Goal: Information Seeking & Learning: Compare options

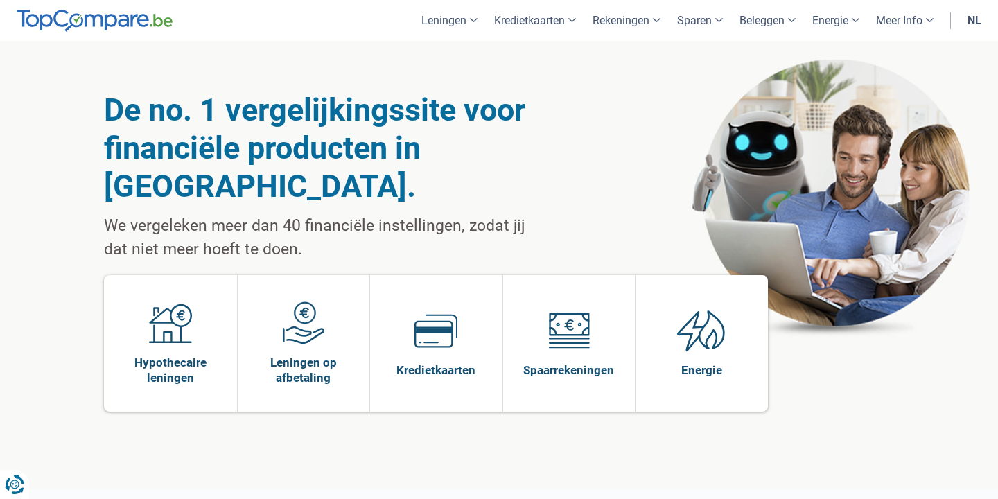
click at [975, 21] on link "nl" at bounding box center [975, 20] width 31 height 41
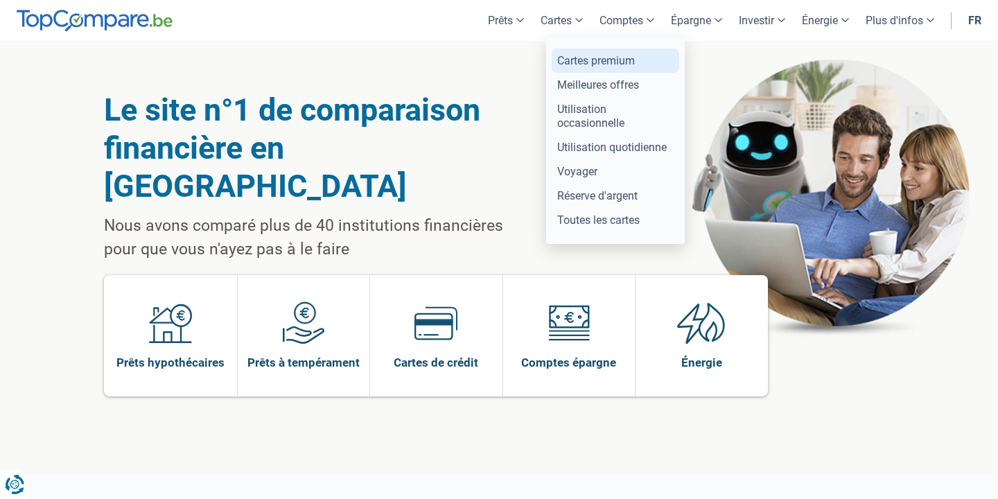
click at [580, 64] on link "Cartes premium" at bounding box center [616, 61] width 128 height 24
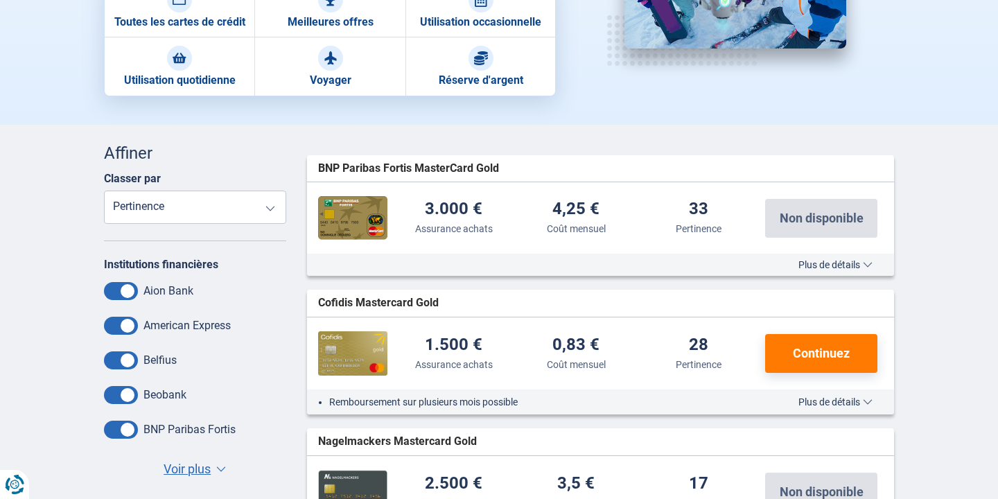
scroll to position [287, 0]
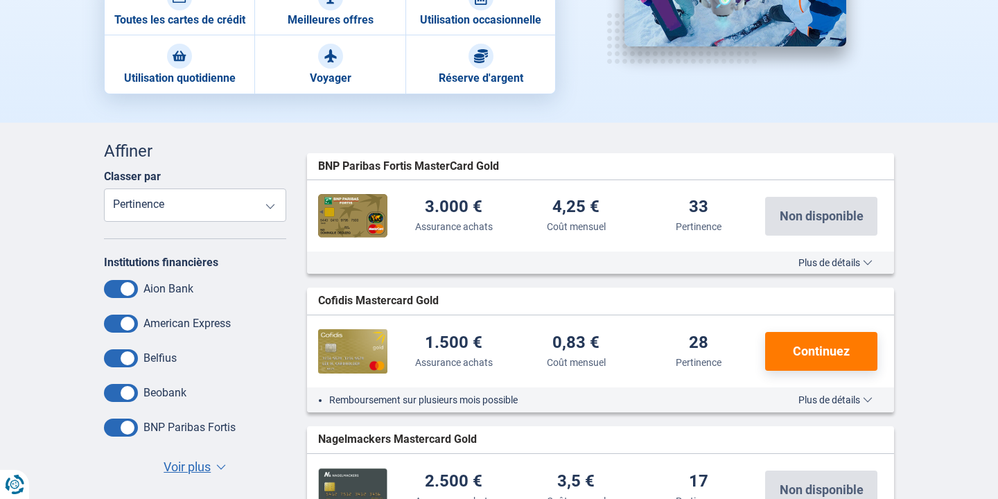
click at [842, 399] on span "Plus de détails" at bounding box center [836, 400] width 74 height 10
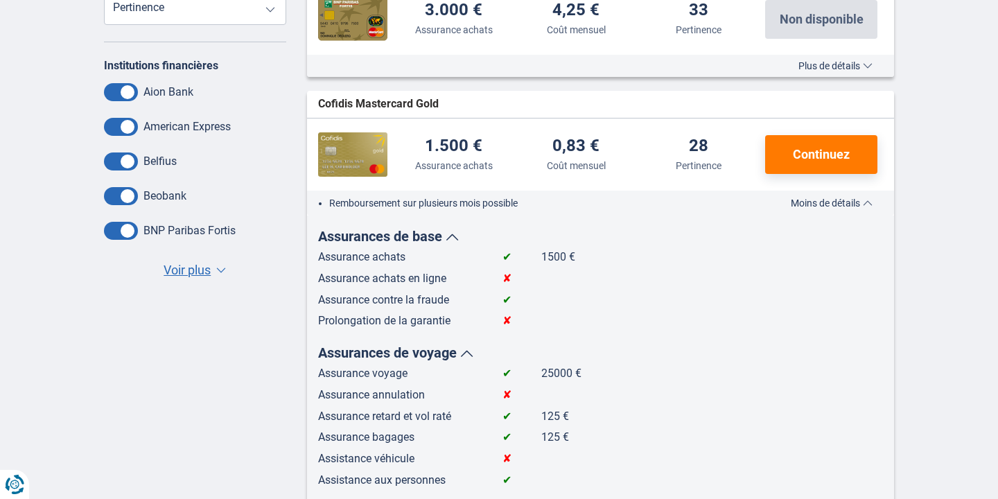
scroll to position [471, 0]
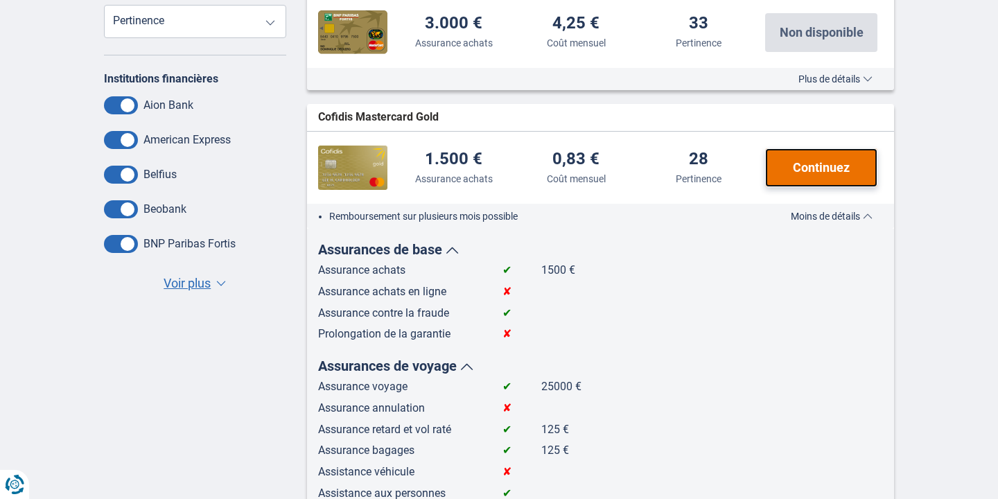
click at [804, 163] on span "Continuez" at bounding box center [821, 168] width 57 height 12
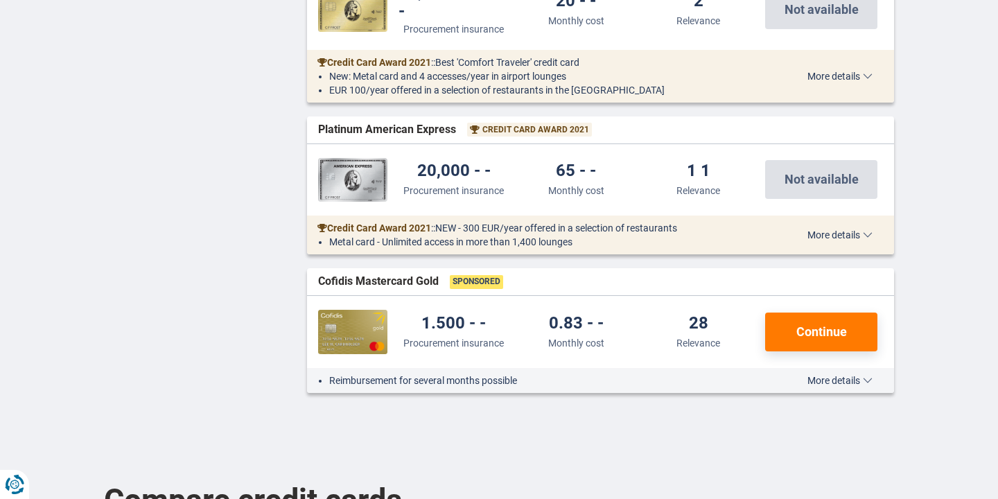
scroll to position [2267, 0]
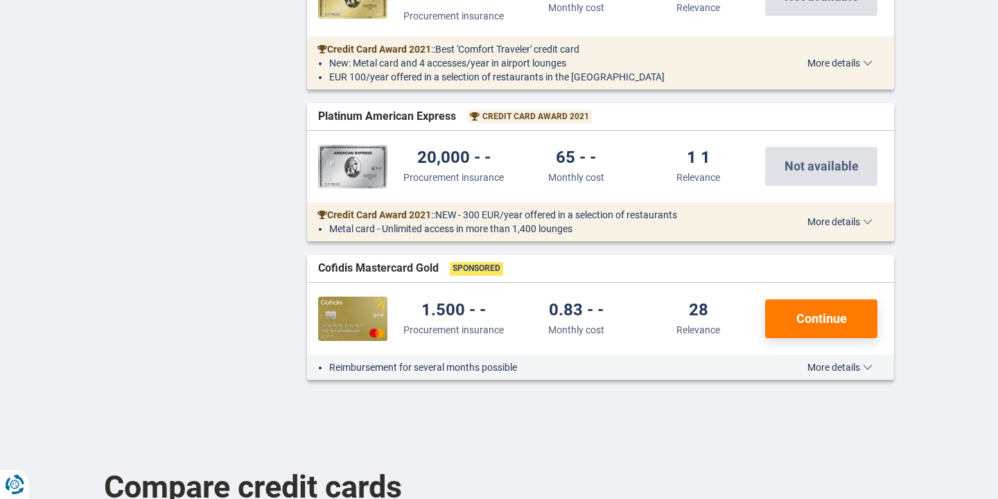
click at [824, 363] on span "More details" at bounding box center [840, 368] width 65 height 10
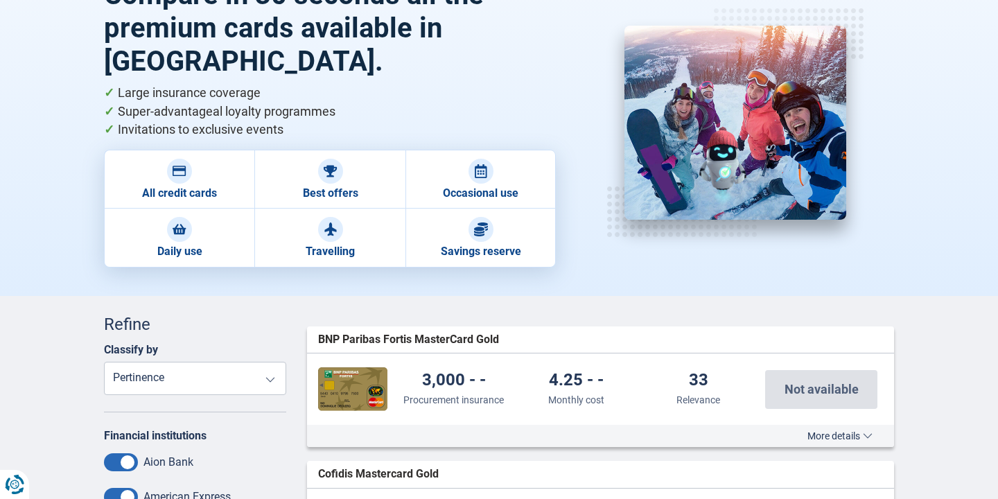
scroll to position [170, 0]
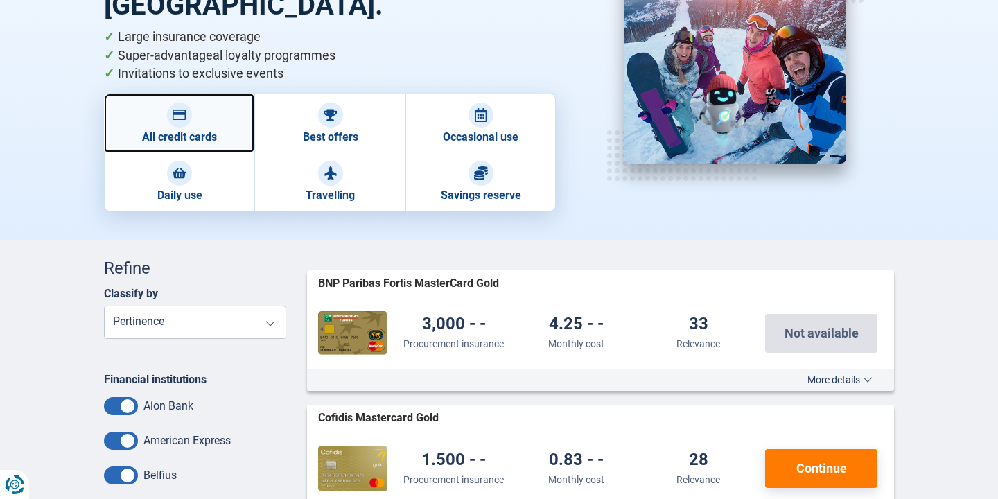
click at [193, 129] on link "All credit cards" at bounding box center [179, 123] width 150 height 59
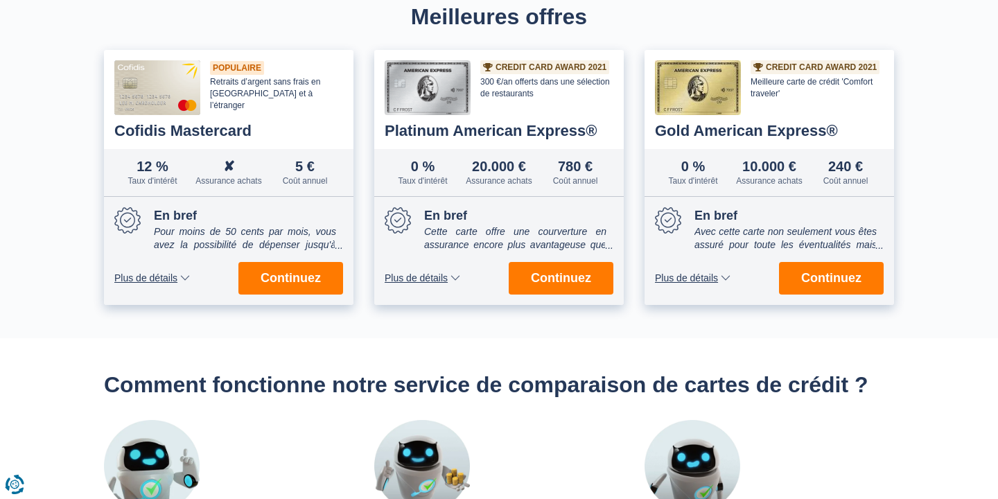
scroll to position [446, 0]
click at [172, 278] on span "Plus de détails" at bounding box center [145, 278] width 63 height 10
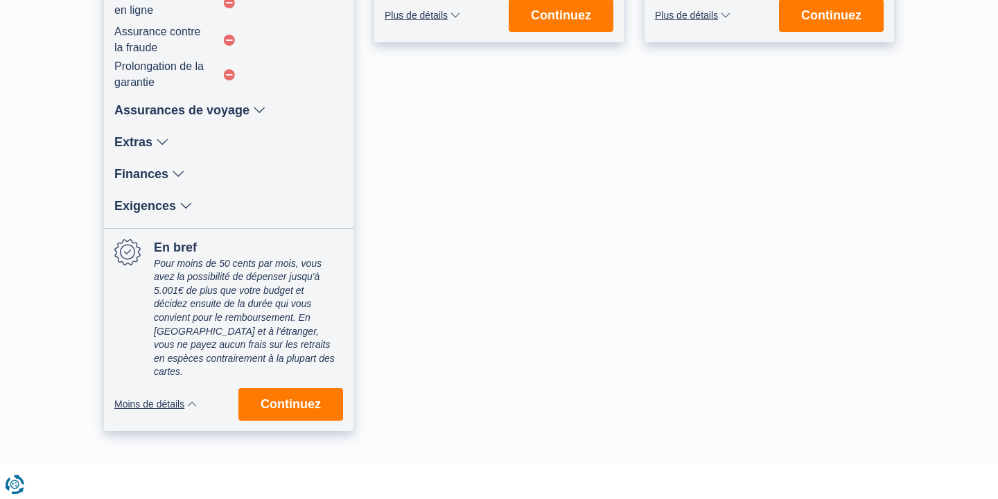
scroll to position [711, 0]
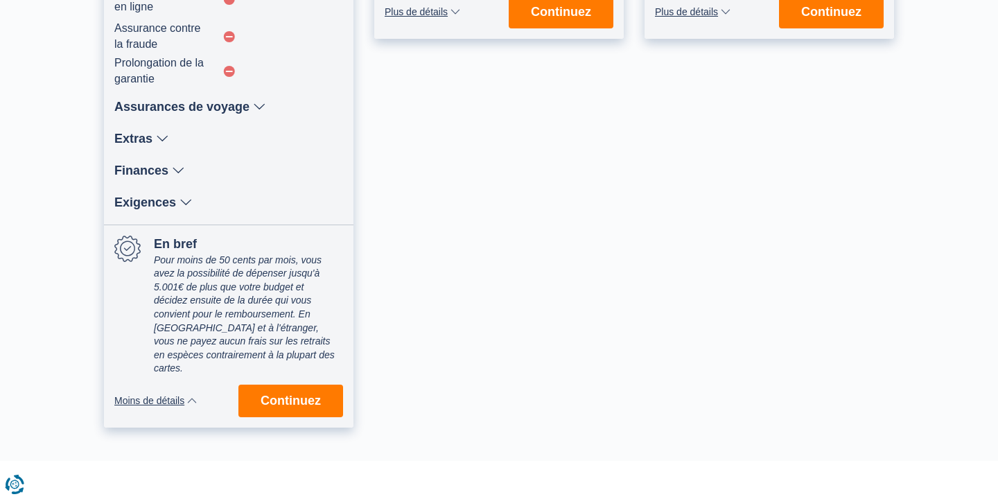
click at [162, 176] on div "Finances" at bounding box center [228, 170] width 229 height 12
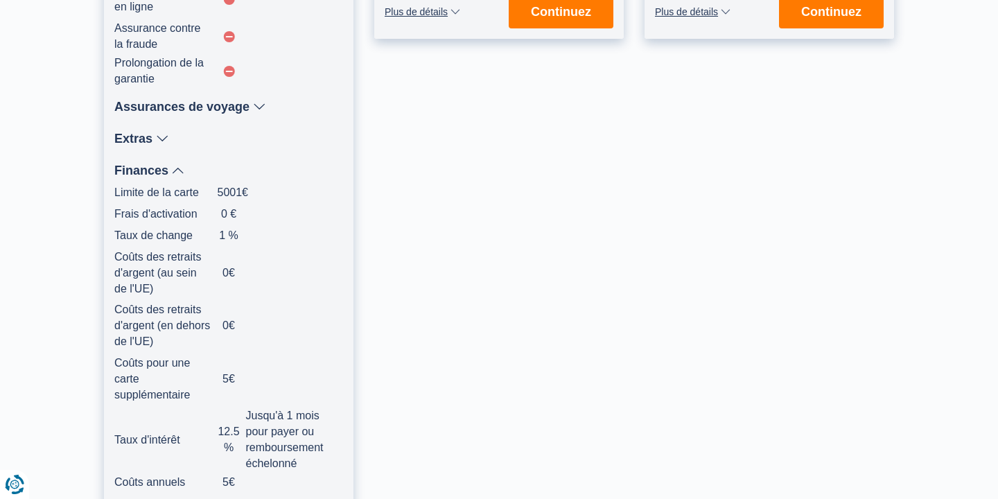
click at [163, 174] on div "Finances" at bounding box center [228, 170] width 229 height 12
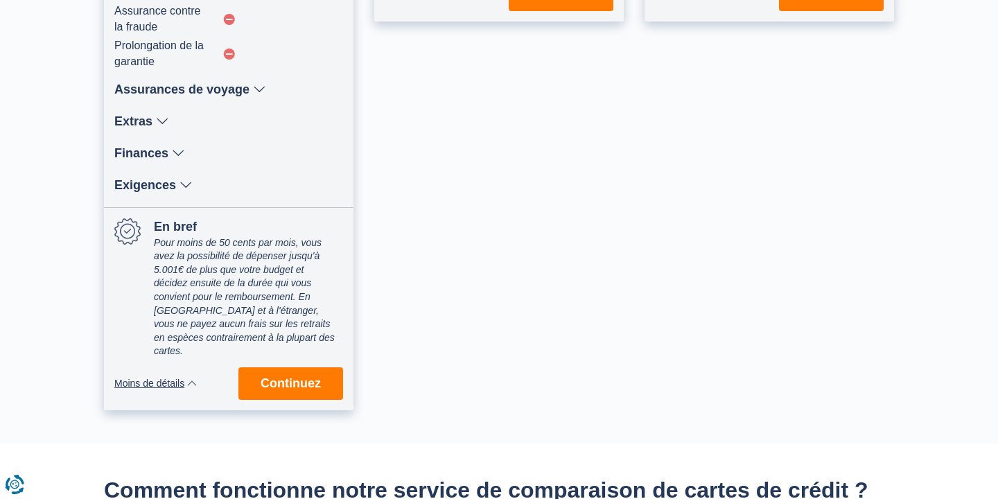
scroll to position [734, 0]
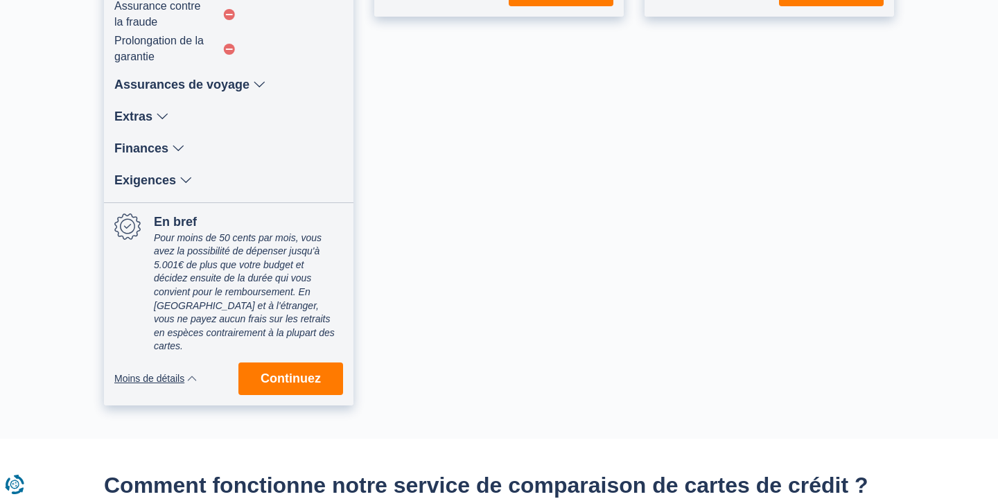
click at [182, 374] on span "Moins de détails" at bounding box center [149, 379] width 70 height 10
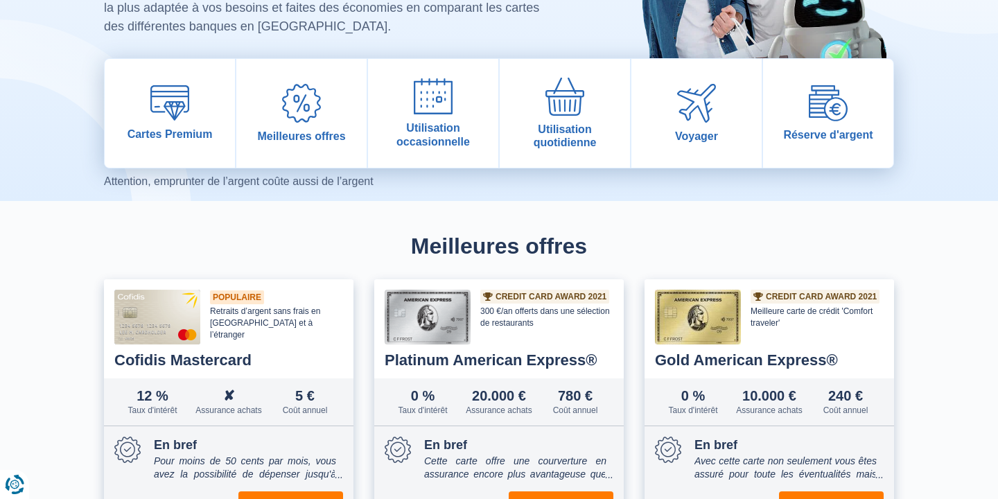
scroll to position [218, 0]
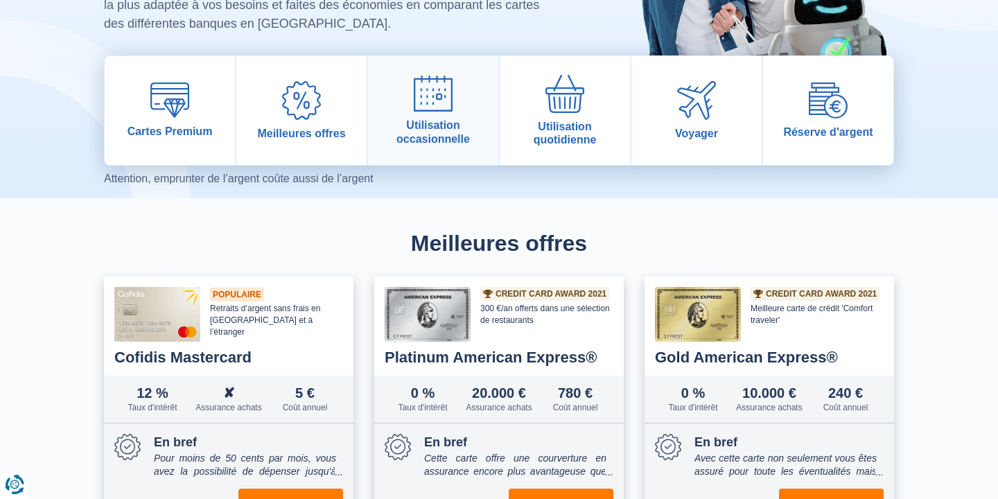
click at [426, 114] on link "Utilisation occasionnelle" at bounding box center [433, 110] width 130 height 109
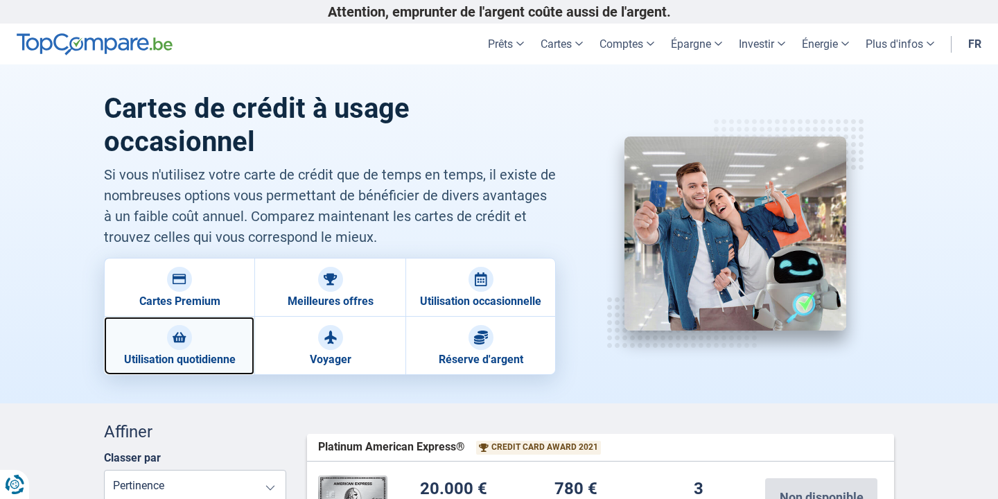
click at [209, 349] on link "Utilisation quotidienne" at bounding box center [179, 346] width 150 height 58
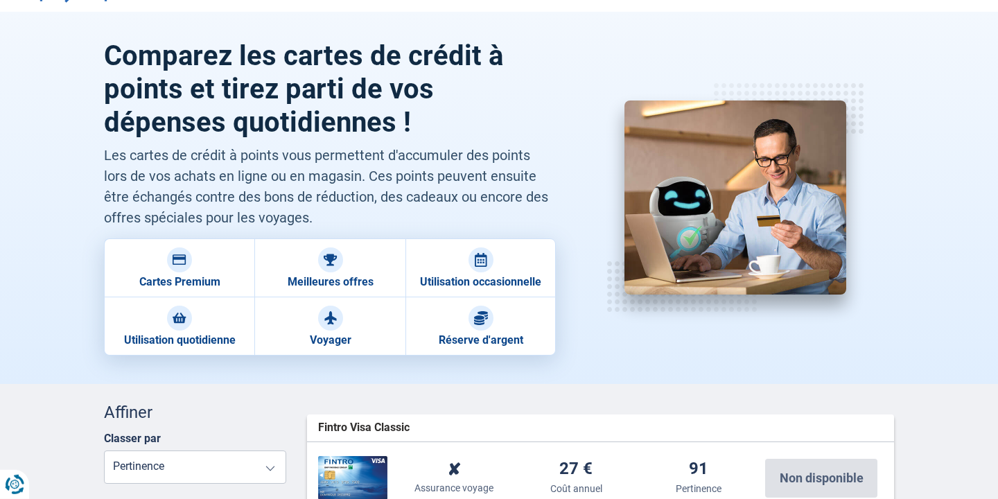
scroll to position [56, 0]
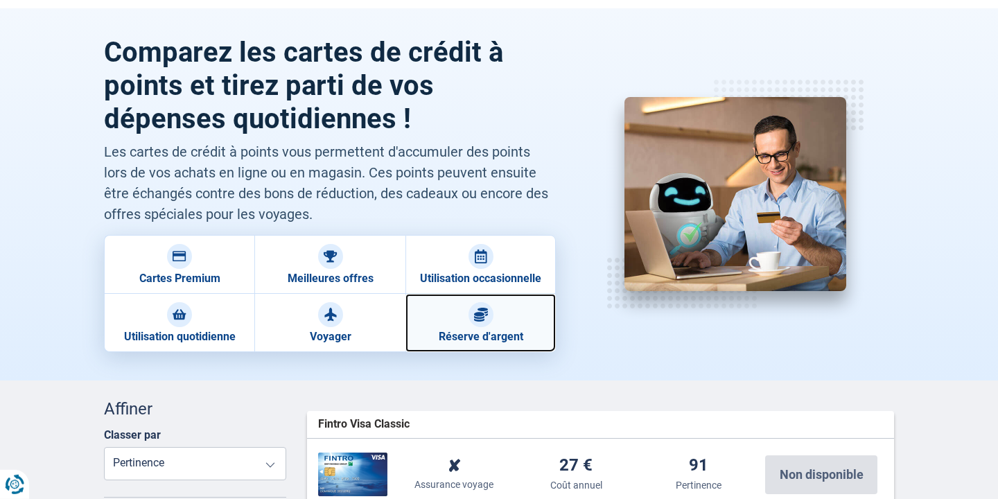
click at [487, 337] on link "Réserve d'argent" at bounding box center [481, 323] width 150 height 58
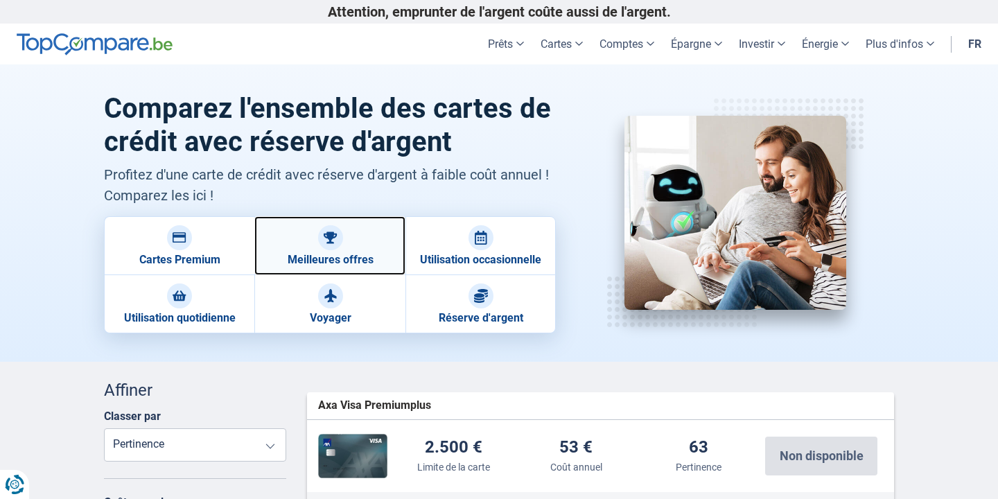
click at [319, 253] on link "Meilleures offres" at bounding box center [329, 245] width 150 height 59
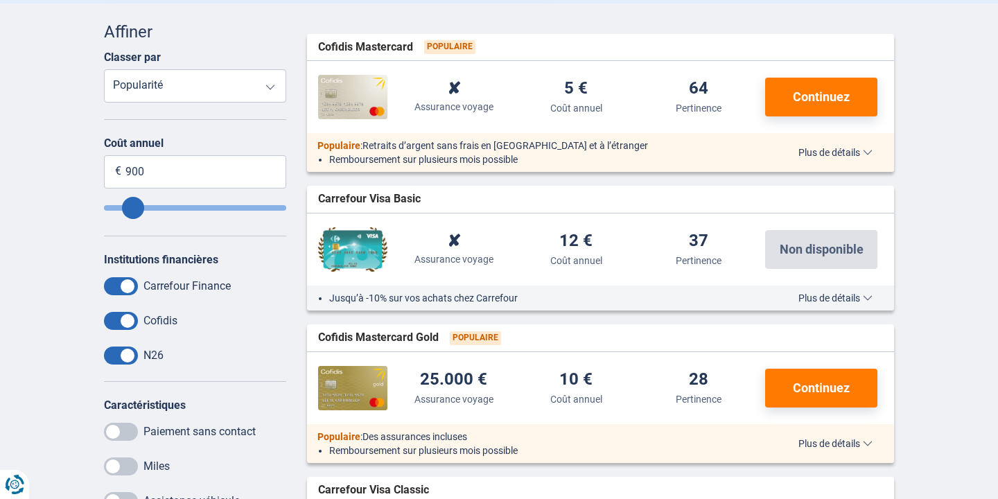
scroll to position [347, 0]
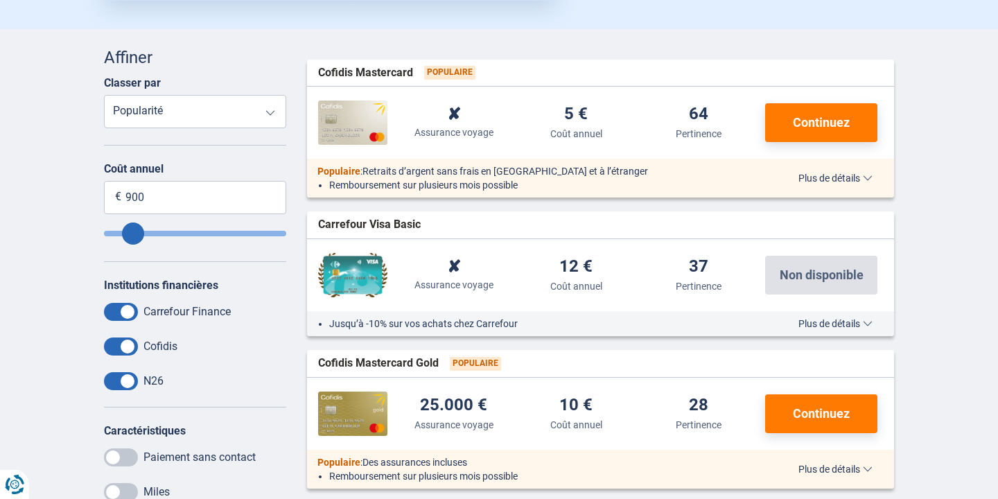
click at [842, 179] on span "Plus de détails" at bounding box center [836, 178] width 74 height 10
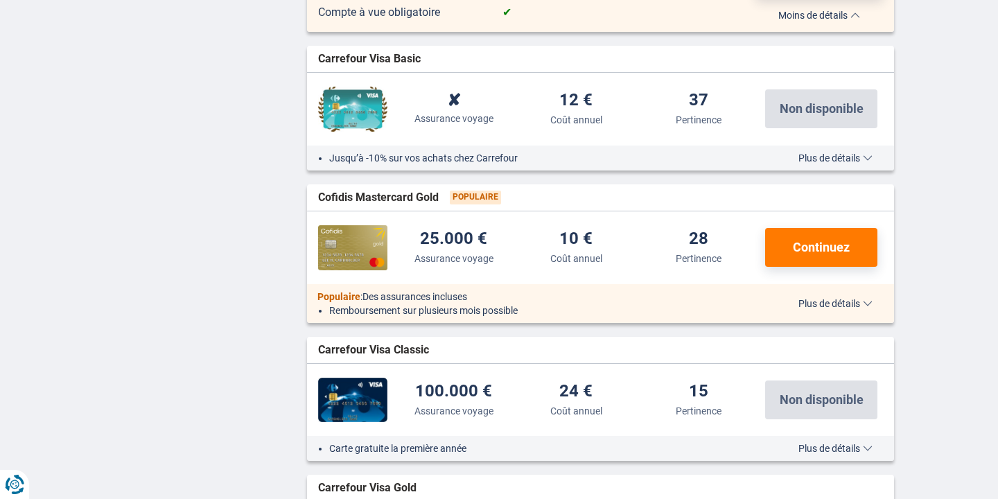
scroll to position [1352, 0]
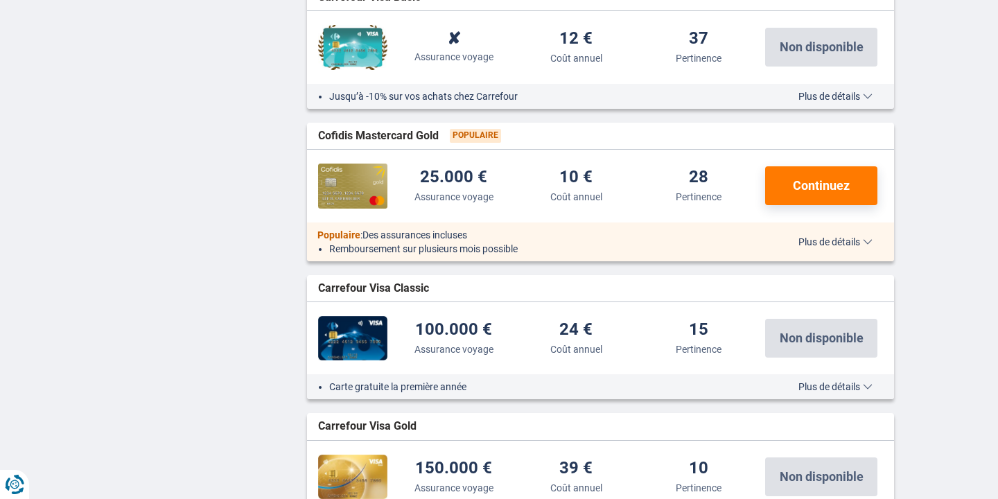
click at [847, 239] on span "Plus de détails" at bounding box center [836, 242] width 74 height 10
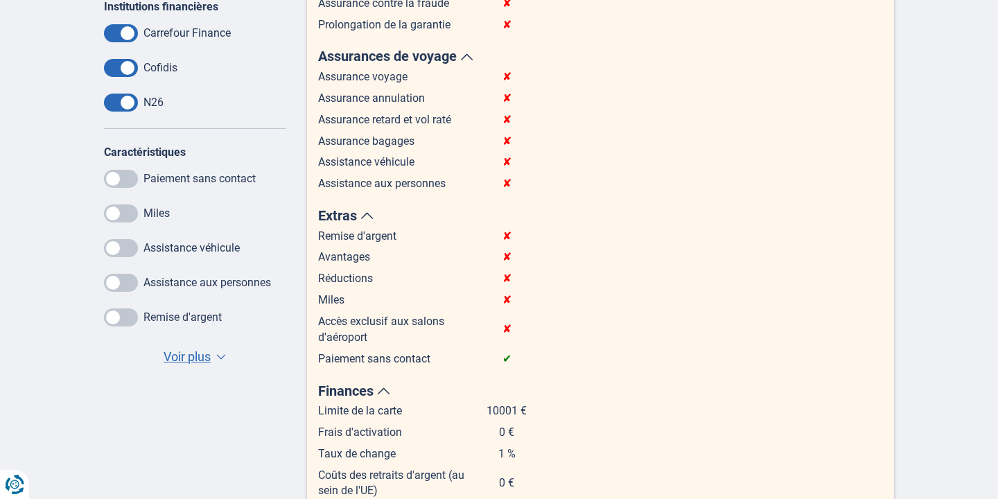
scroll to position [0, 0]
